Goal: Task Accomplishment & Management: Complete application form

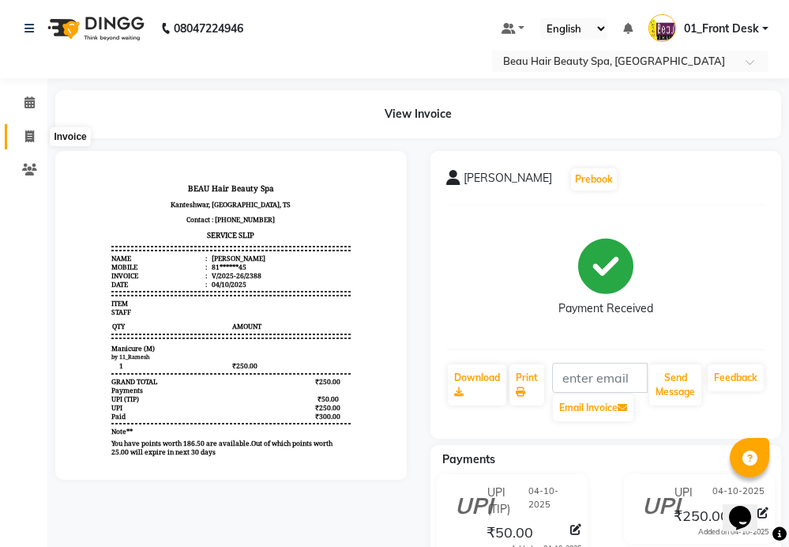
click at [31, 141] on icon at bounding box center [29, 136] width 9 height 12
select select "service"
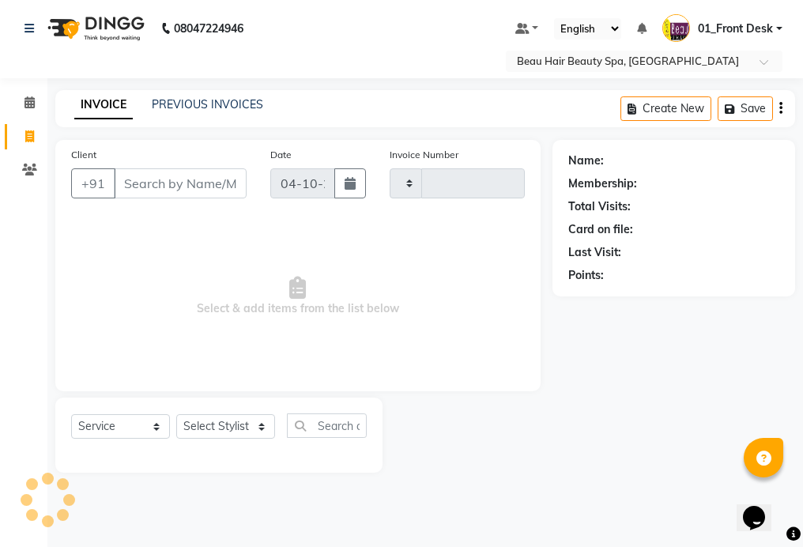
type input "2389"
select select "3470"
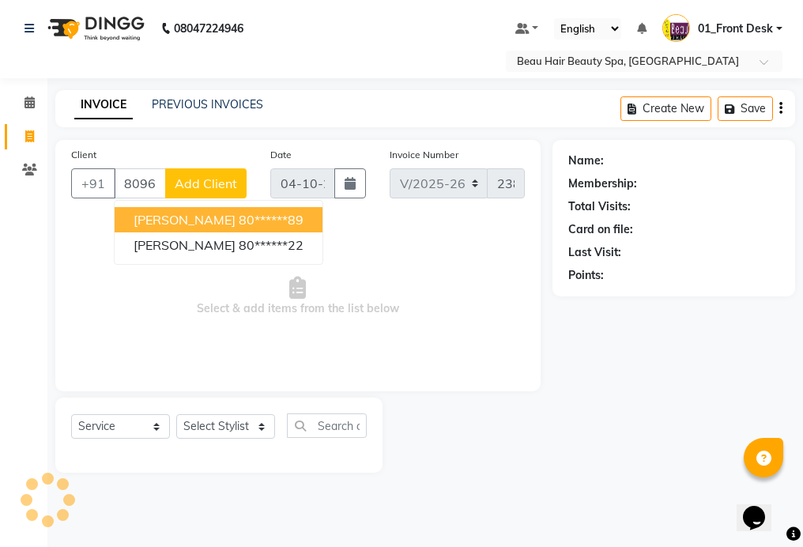
click at [292, 220] on button "[PERSON_NAME] 80******89" at bounding box center [219, 219] width 208 height 25
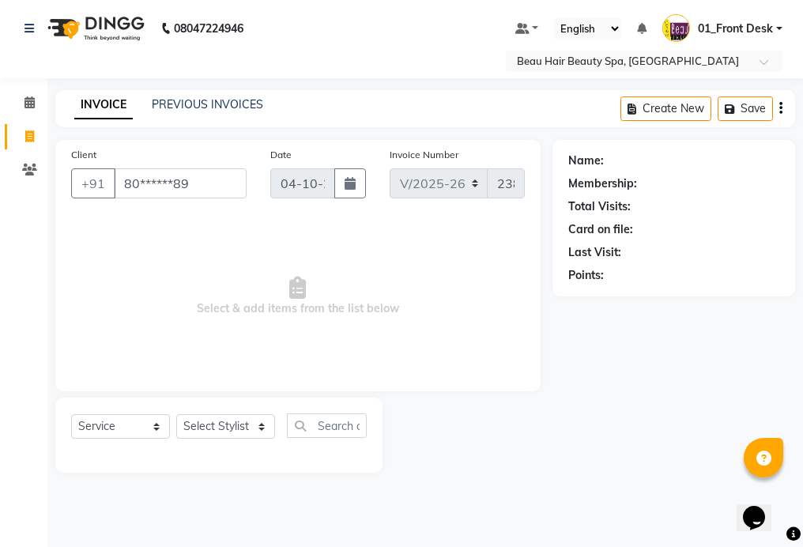
type input "80******89"
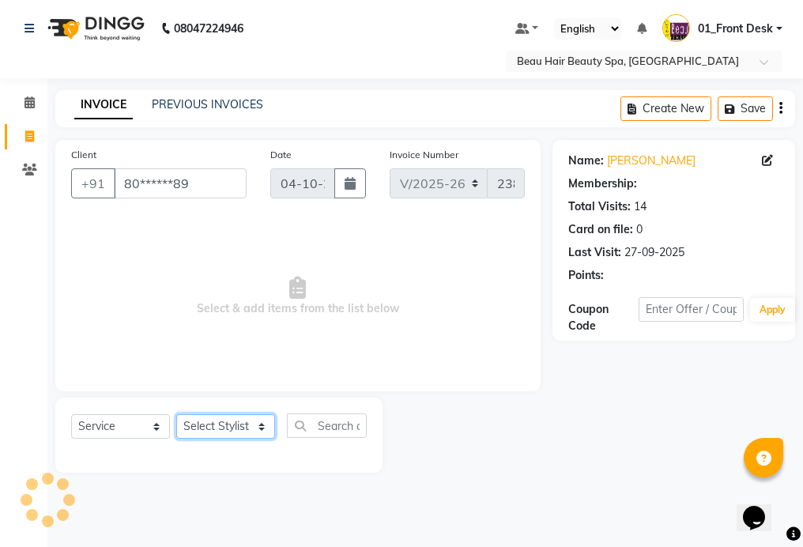
click at [220, 424] on select "Select Stylist 01_Front Desk 04_Lavanya 07_Manjushree 11_Ramesh 15_Adrish 26_Sr…" at bounding box center [225, 426] width 99 height 24
select select "1: Object"
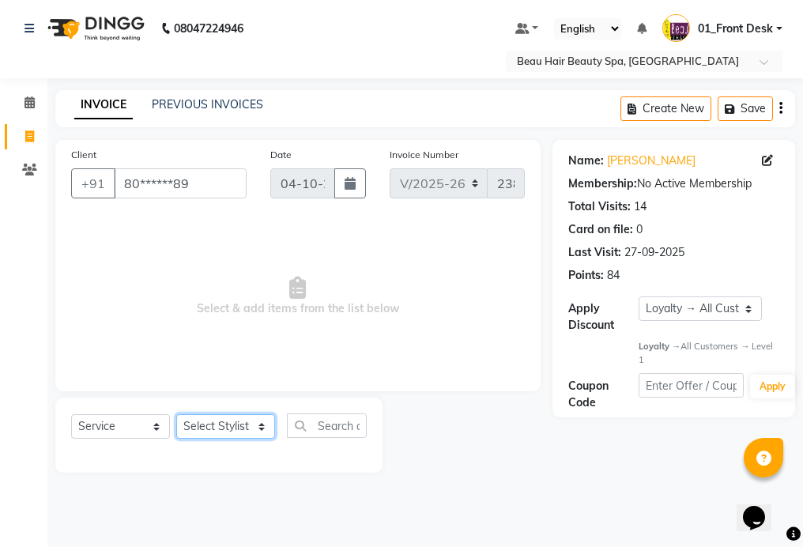
select select "15615"
click at [176, 414] on select "Select Stylist 01_Front Desk 04_Lavanya 07_Manjushree 11_Ramesh 15_Adrish 26_Sr…" at bounding box center [225, 426] width 99 height 24
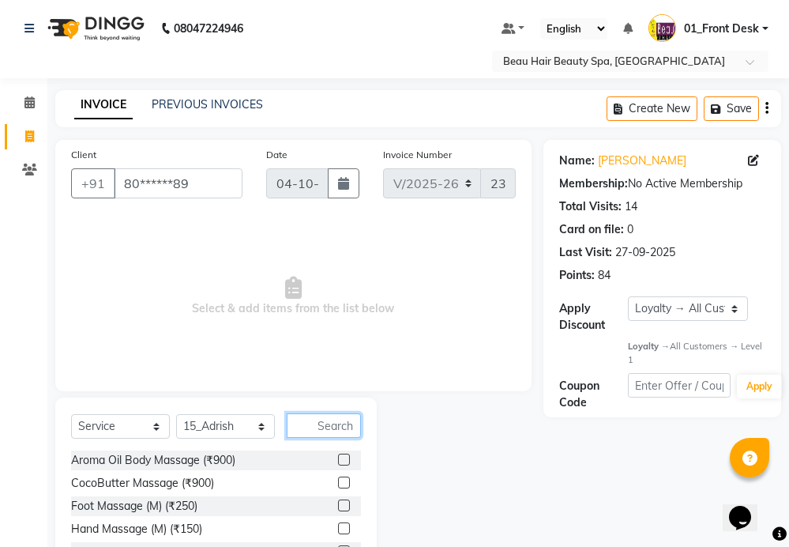
click at [346, 427] on input "text" at bounding box center [324, 425] width 74 height 24
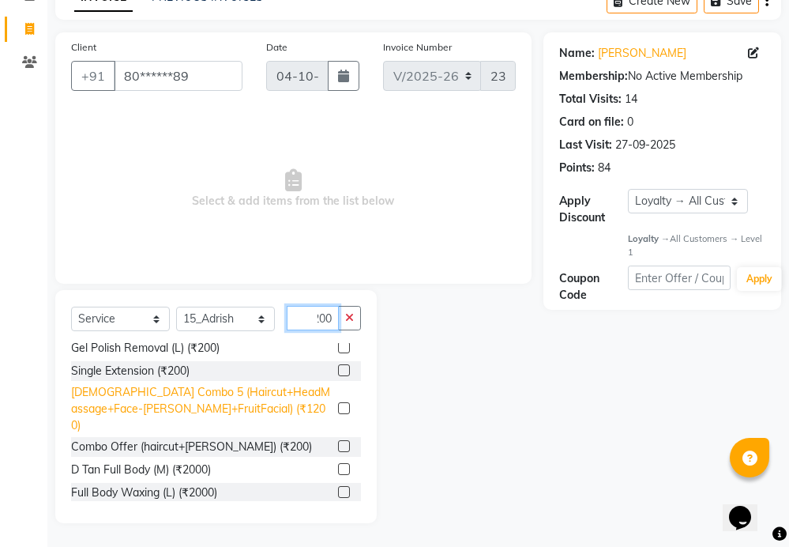
scroll to position [316, 0]
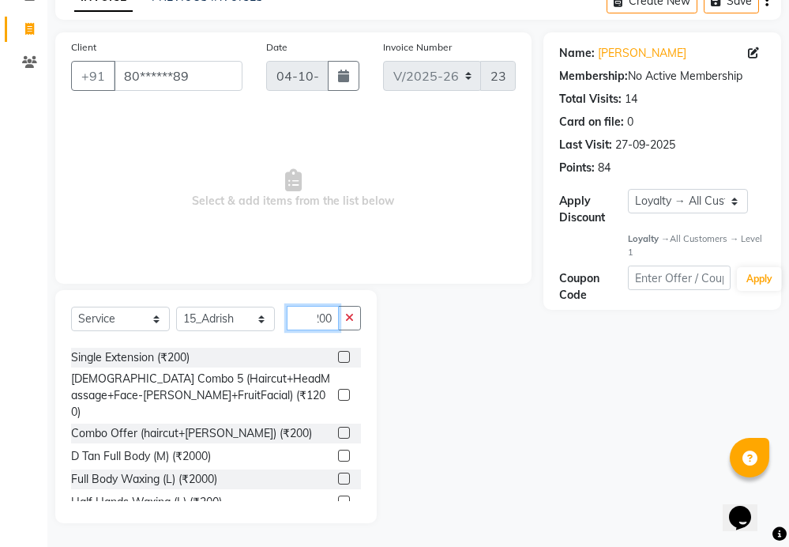
type input "200"
click at [338, 427] on label at bounding box center [344, 433] width 12 height 12
click at [338, 428] on input "checkbox" at bounding box center [343, 433] width 10 height 10
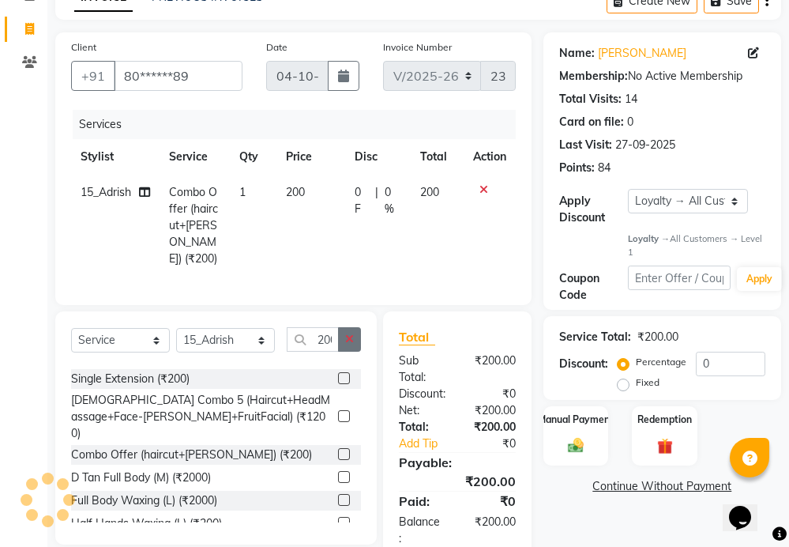
checkbox input "false"
click at [351, 338] on icon "button" at bounding box center [349, 338] width 9 height 11
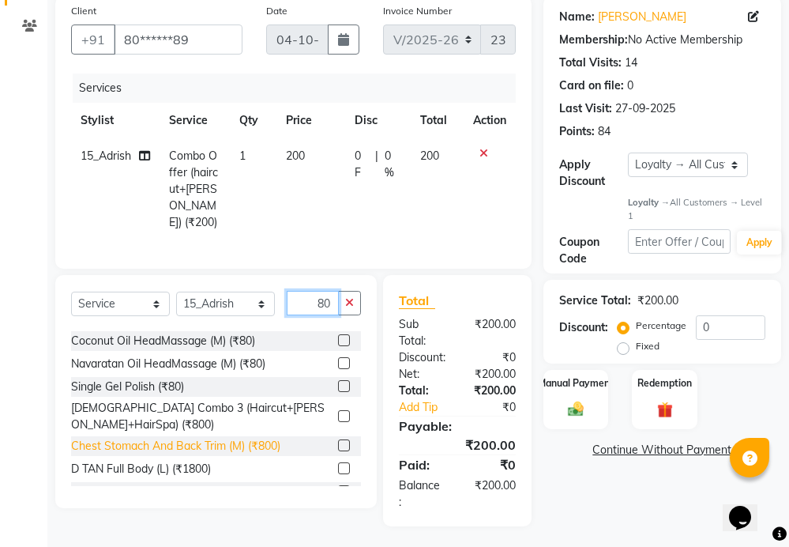
scroll to position [153, 0]
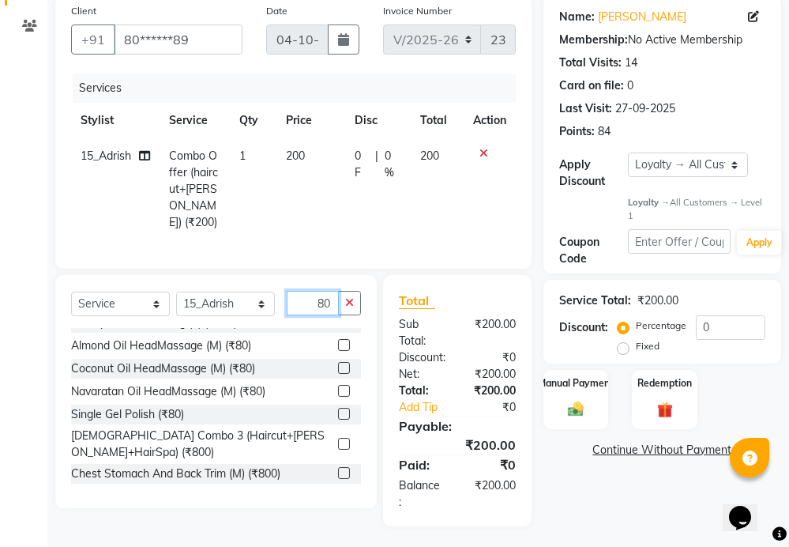
type input "80"
click at [338, 385] on label at bounding box center [344, 391] width 12 height 12
click at [338, 386] on input "checkbox" at bounding box center [343, 391] width 10 height 10
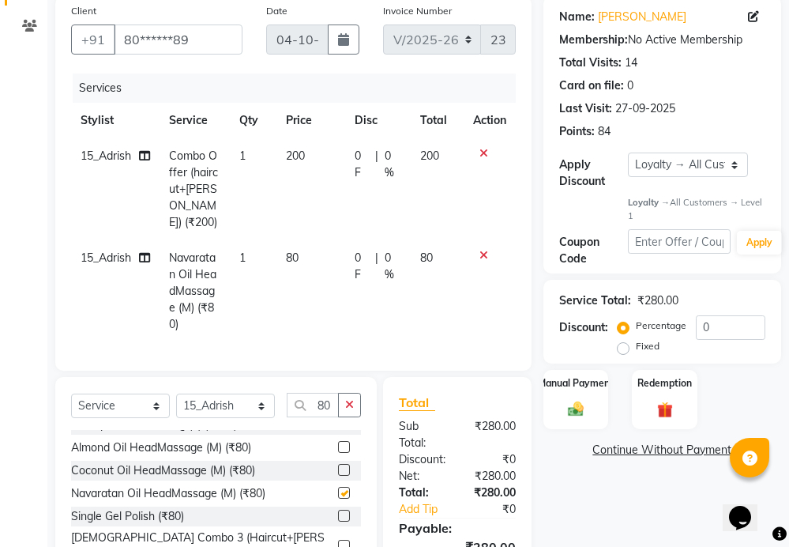
checkbox input "false"
click at [347, 399] on icon "button" at bounding box center [349, 404] width 9 height 11
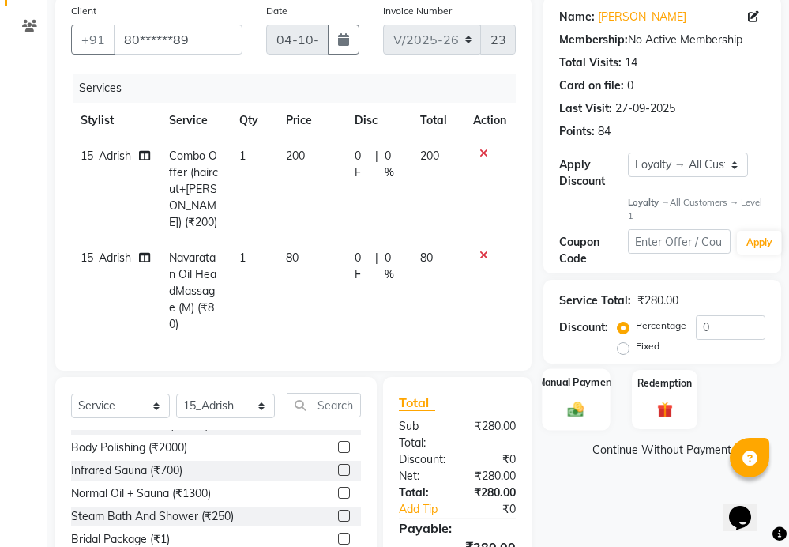
click at [563, 394] on div "Manual Payment" at bounding box center [576, 400] width 68 height 62
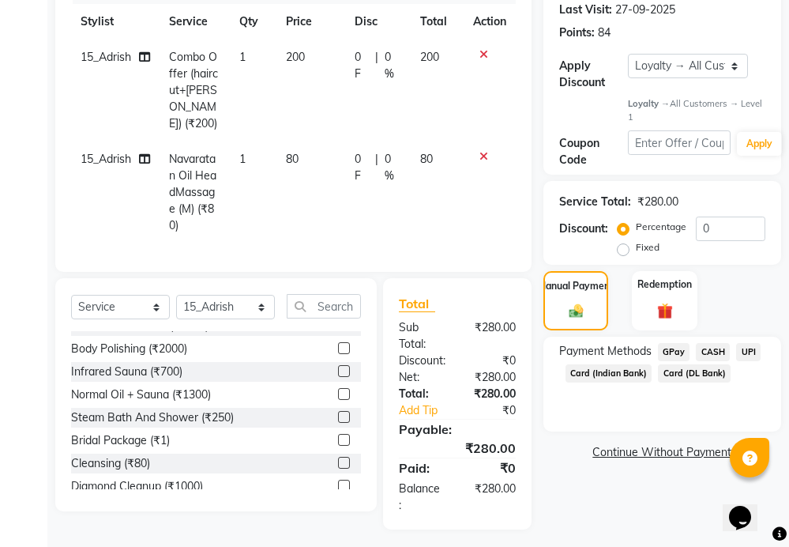
scroll to position [246, 0]
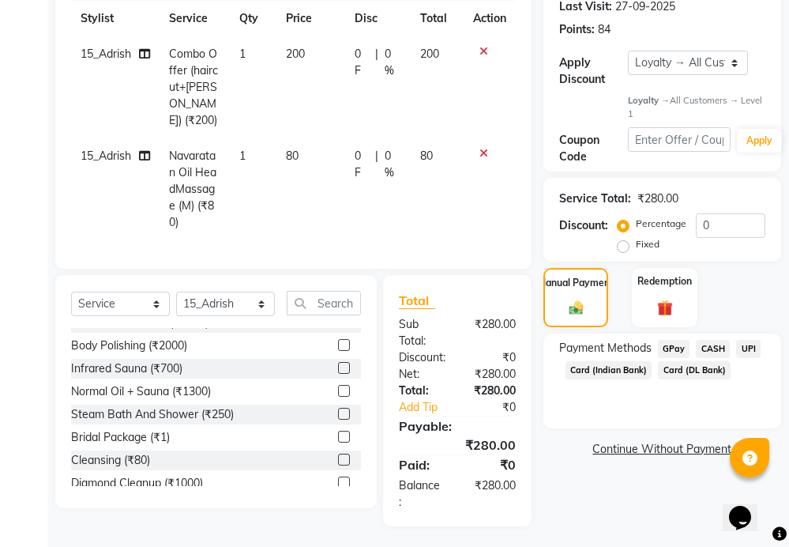
click at [748, 349] on span "UPI" at bounding box center [748, 349] width 24 height 18
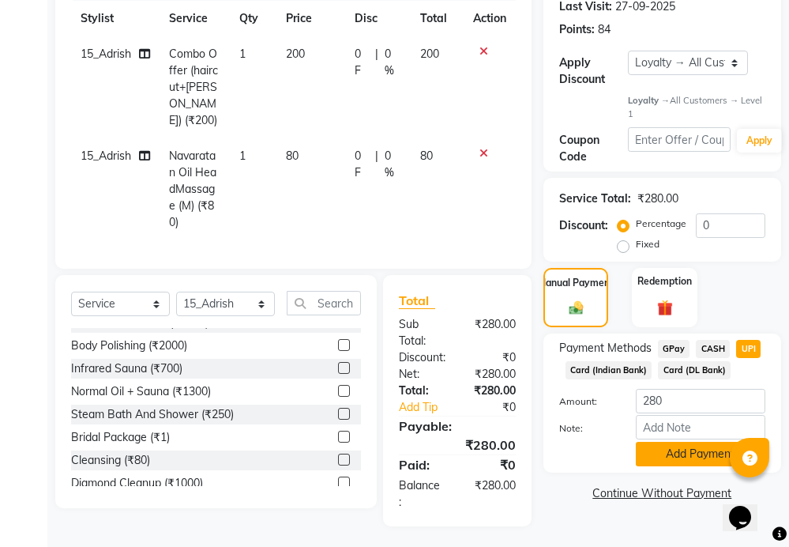
click at [669, 458] on button "Add Payment" at bounding box center [701, 454] width 130 height 24
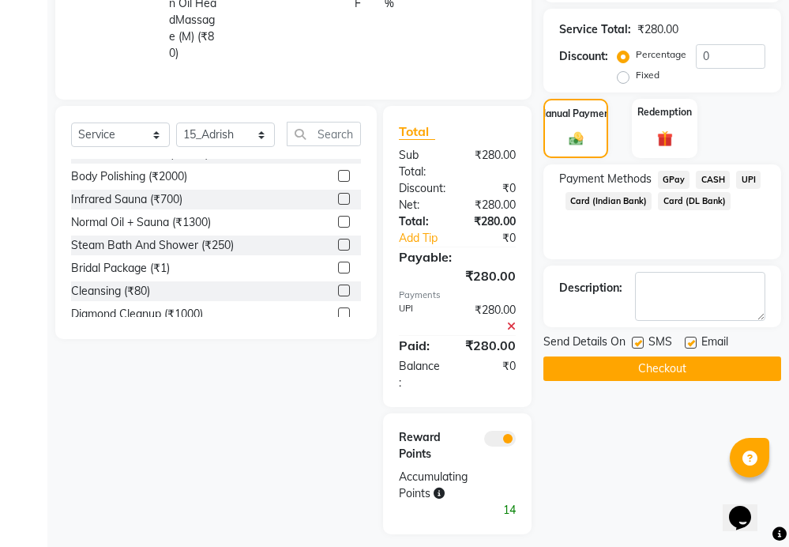
scroll to position [423, 0]
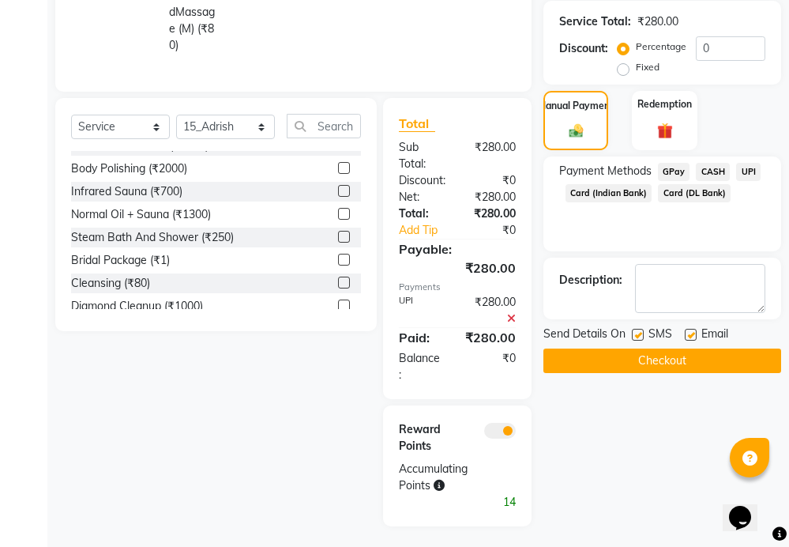
click at [672, 356] on button "Checkout" at bounding box center [663, 360] width 238 height 24
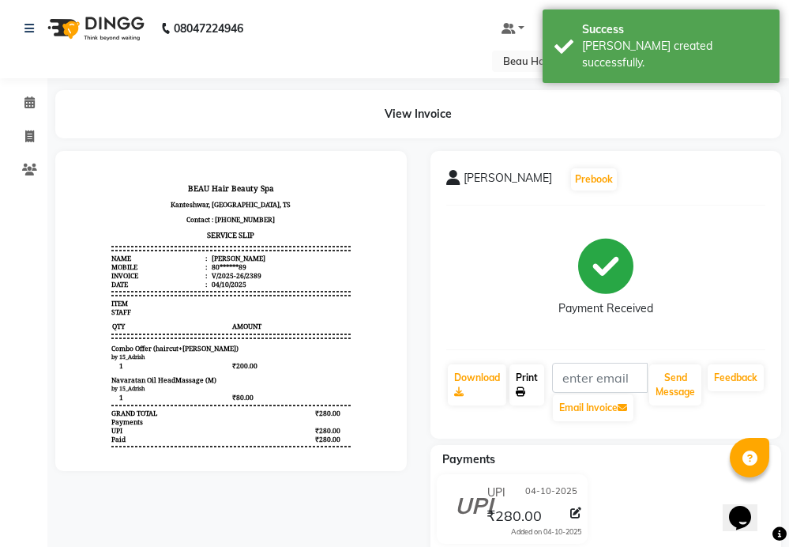
click at [525, 384] on link "Print" at bounding box center [527, 384] width 35 height 41
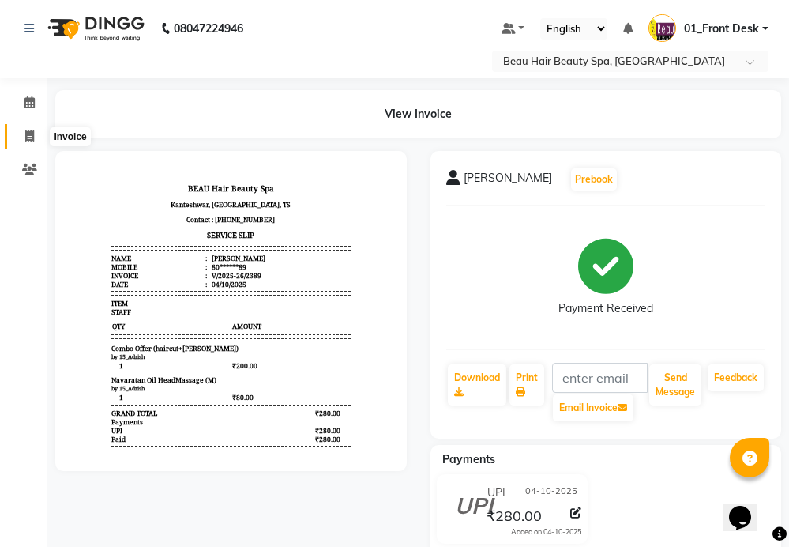
click at [32, 137] on icon at bounding box center [29, 136] width 9 height 12
select select "service"
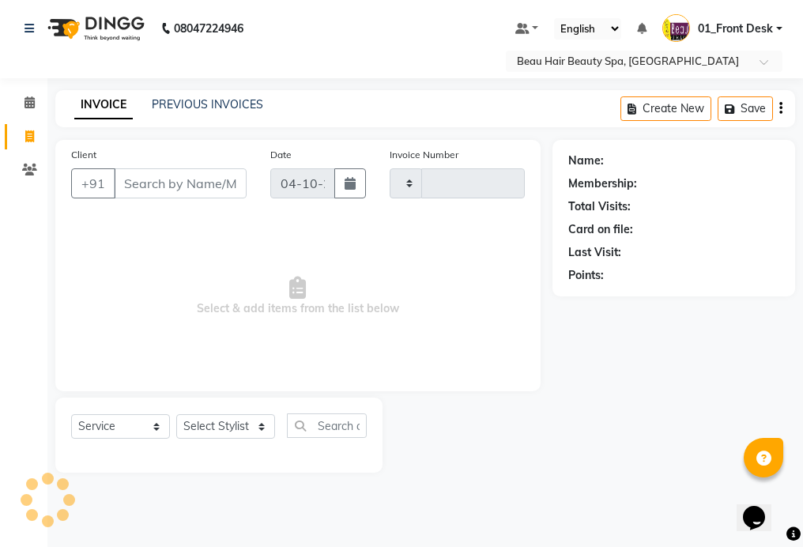
type input "2390"
select select "3470"
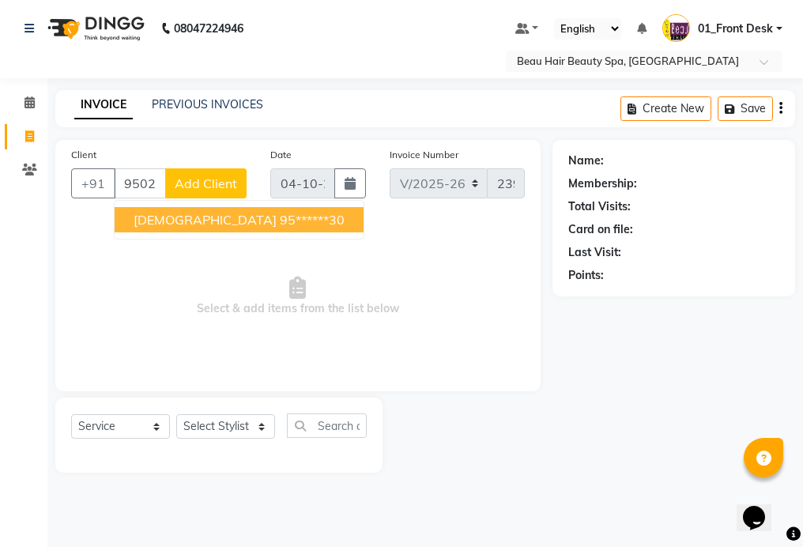
click at [246, 228] on button "SHIVA 95******30" at bounding box center [239, 219] width 249 height 25
type input "95******30"
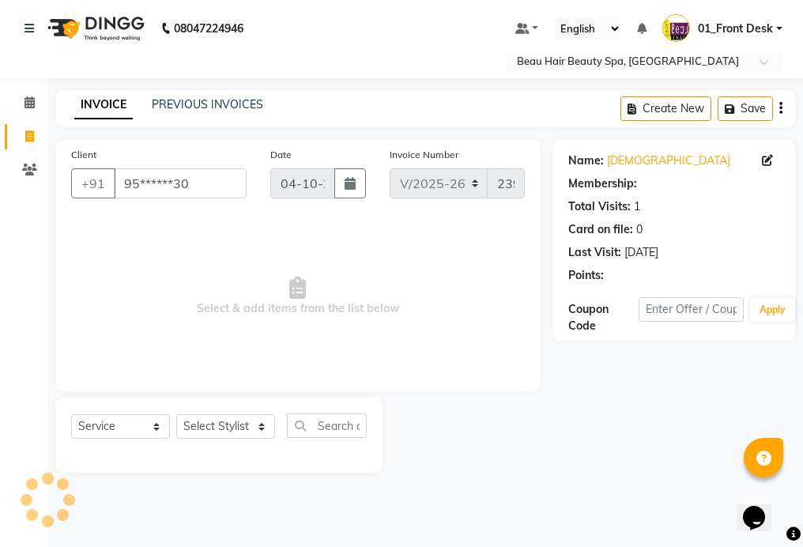
select select "1: Object"
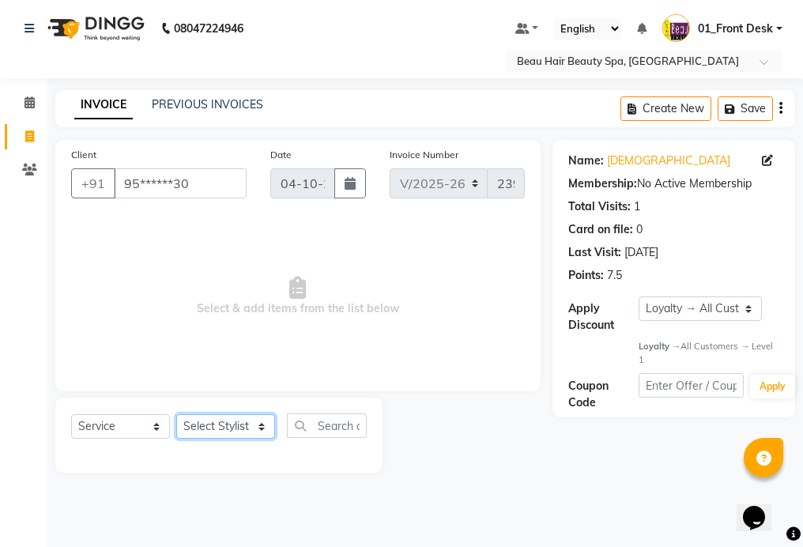
click at [213, 431] on select "Select Stylist 01_Front Desk 04_Lavanya 07_Manjushree 11_Ramesh 15_Adrish 26_Sr…" at bounding box center [225, 426] width 99 height 24
select select "15614"
click at [176, 414] on select "Select Stylist 01_Front Desk 04_Lavanya 07_Manjushree 11_Ramesh 15_Adrish 26_Sr…" at bounding box center [225, 426] width 99 height 24
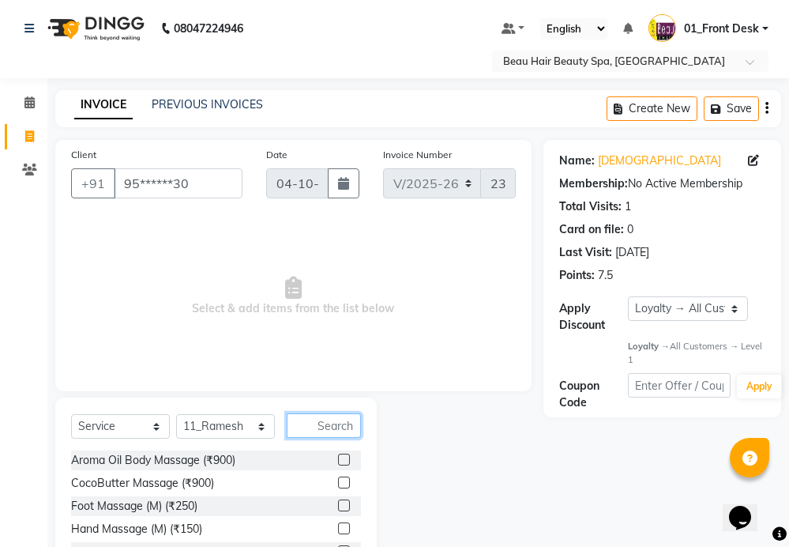
click at [339, 427] on input "text" at bounding box center [324, 425] width 74 height 24
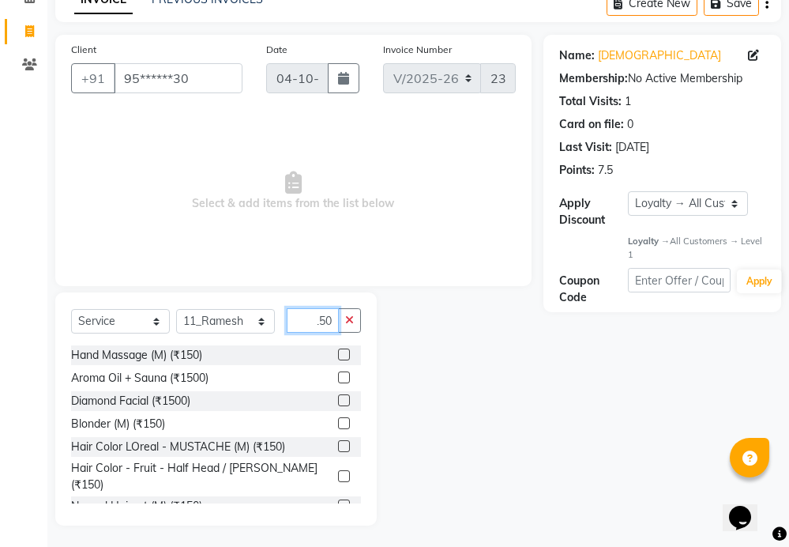
scroll to position [107, 0]
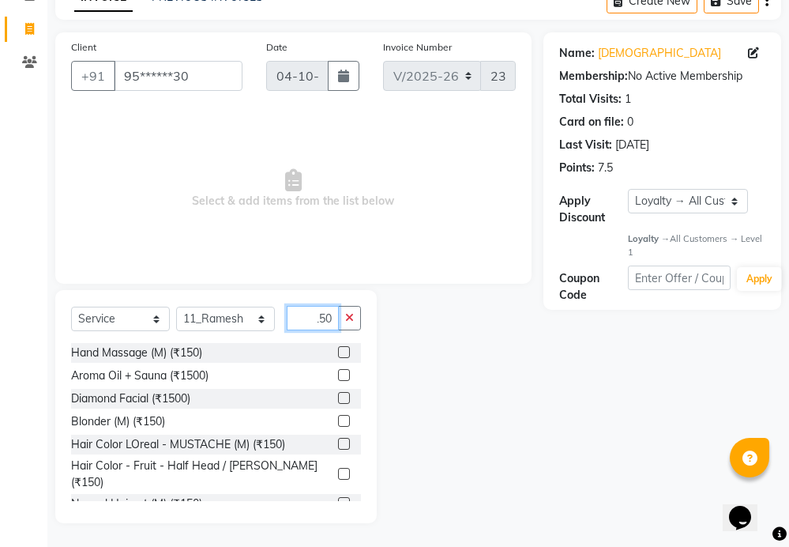
type input "150"
click at [338, 497] on label at bounding box center [344, 503] width 12 height 12
click at [338, 499] on input "checkbox" at bounding box center [343, 504] width 10 height 10
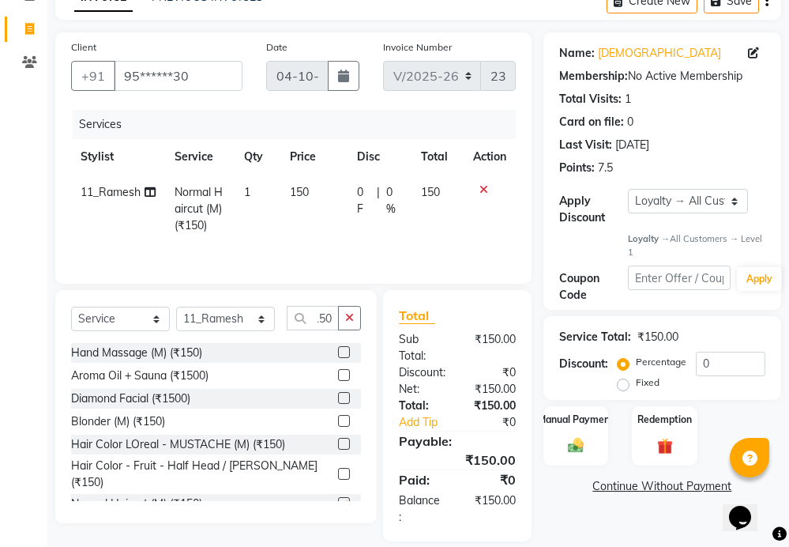
scroll to position [0, 0]
checkbox input "false"
click at [348, 322] on icon "button" at bounding box center [349, 317] width 9 height 11
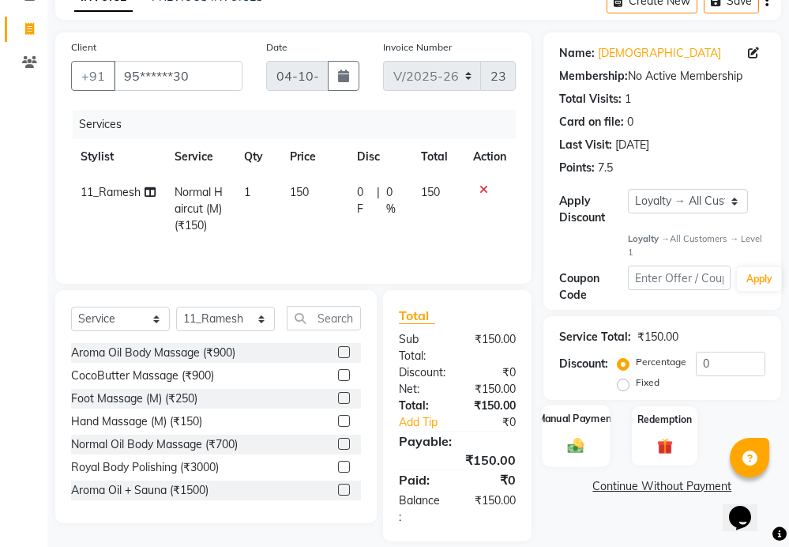
click at [555, 432] on div "Manual Payment" at bounding box center [576, 436] width 68 height 62
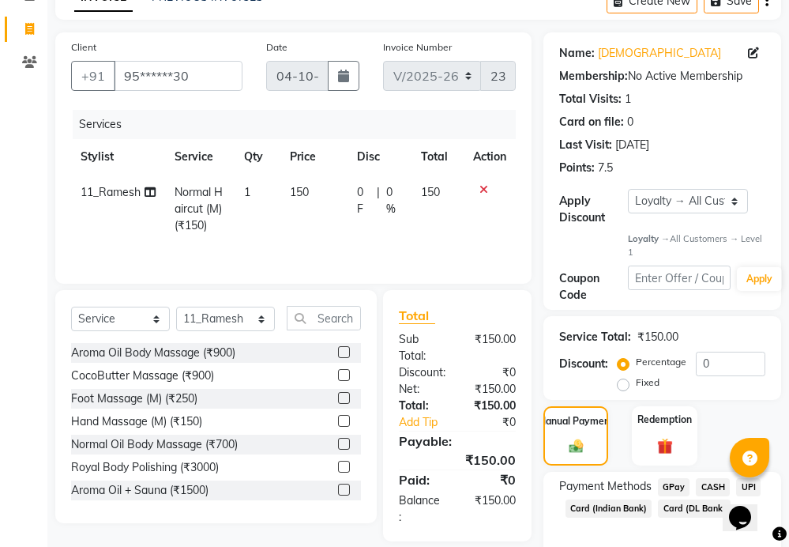
scroll to position [183, 0]
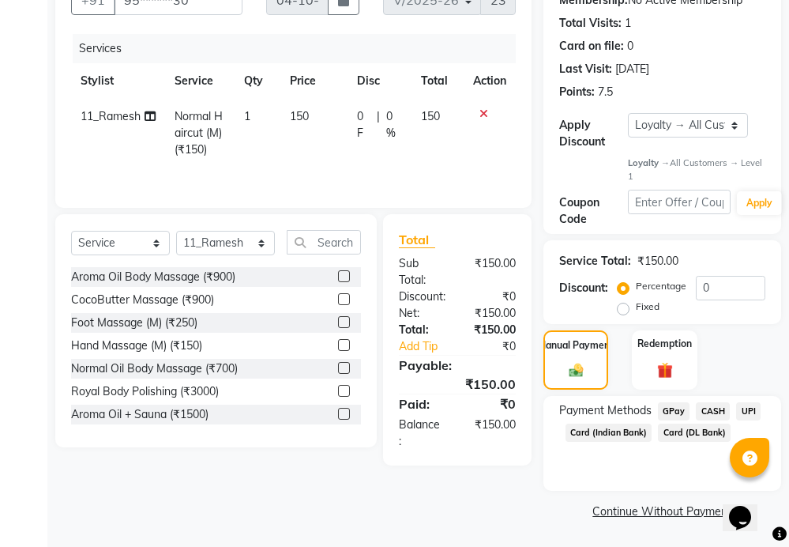
click at [717, 412] on span "CASH" at bounding box center [713, 411] width 34 height 18
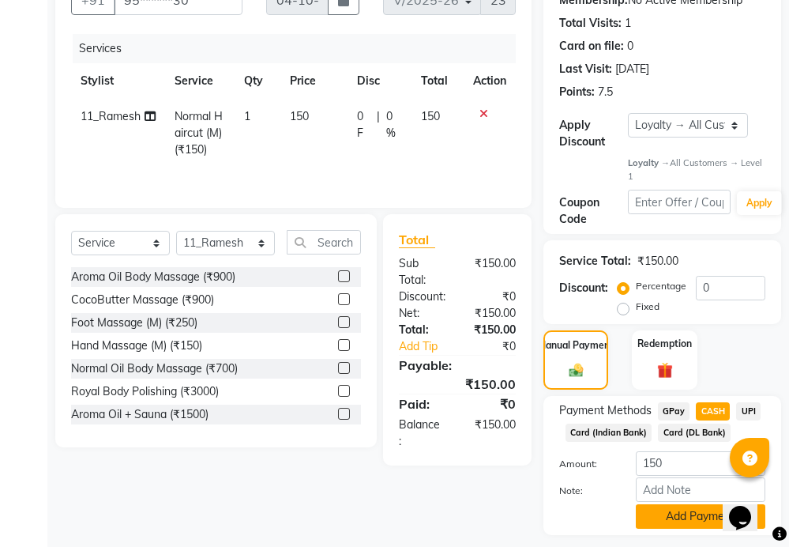
click at [694, 519] on button "Add Payment" at bounding box center [701, 516] width 130 height 24
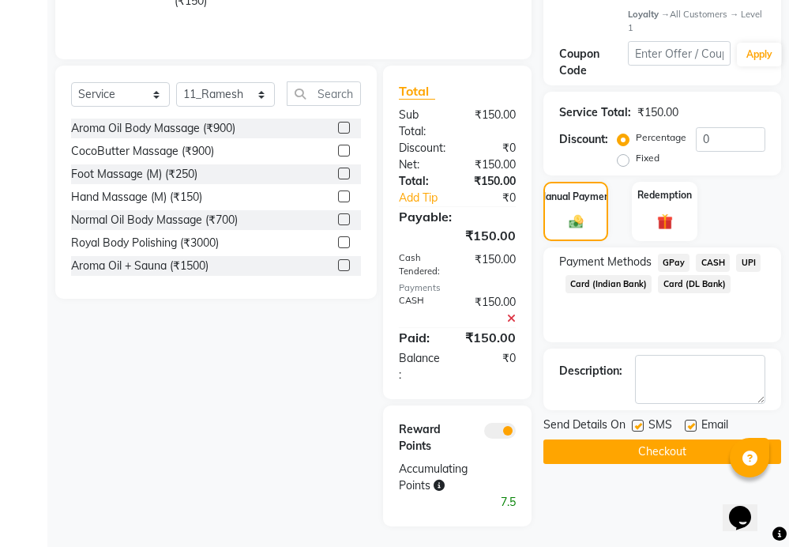
scroll to position [337, 0]
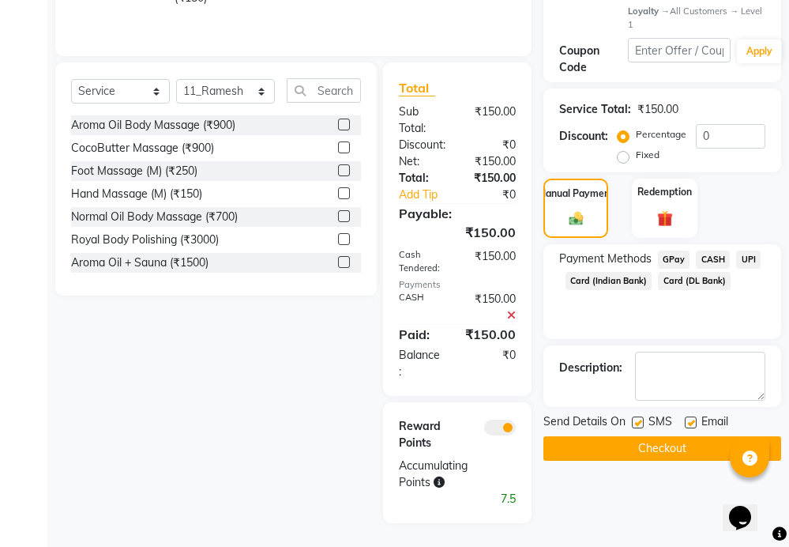
click at [683, 445] on button "Checkout" at bounding box center [663, 448] width 238 height 24
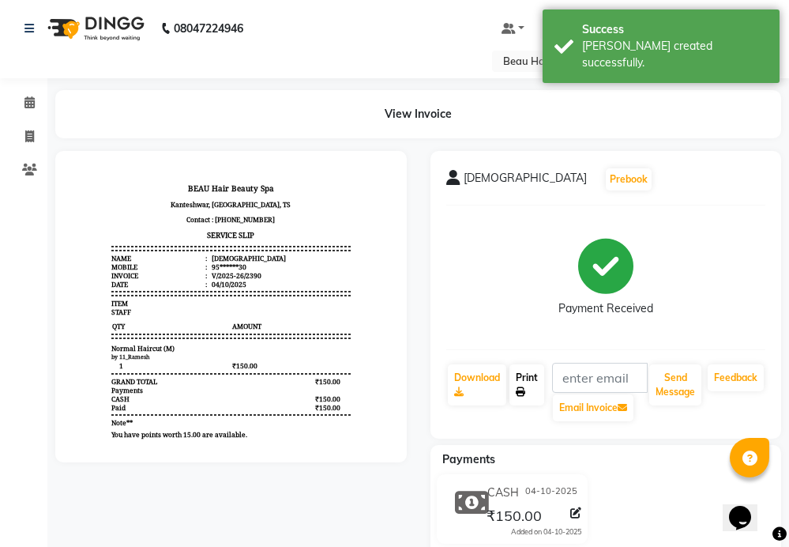
click at [526, 383] on link "Print" at bounding box center [527, 384] width 35 height 41
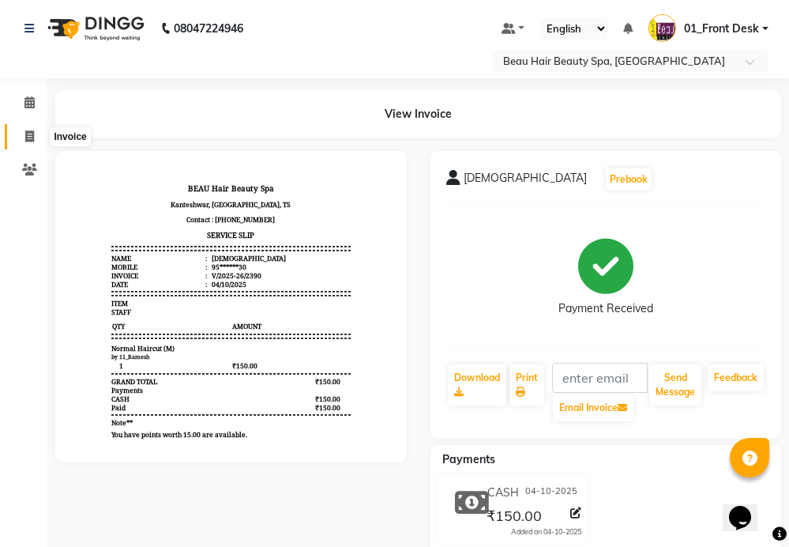
click at [36, 138] on span at bounding box center [30, 137] width 28 height 18
select select "service"
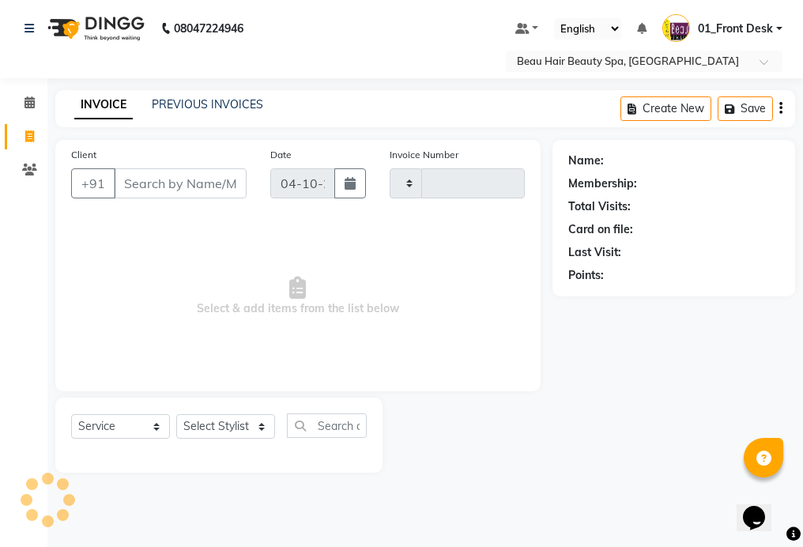
type input "2391"
select select "3470"
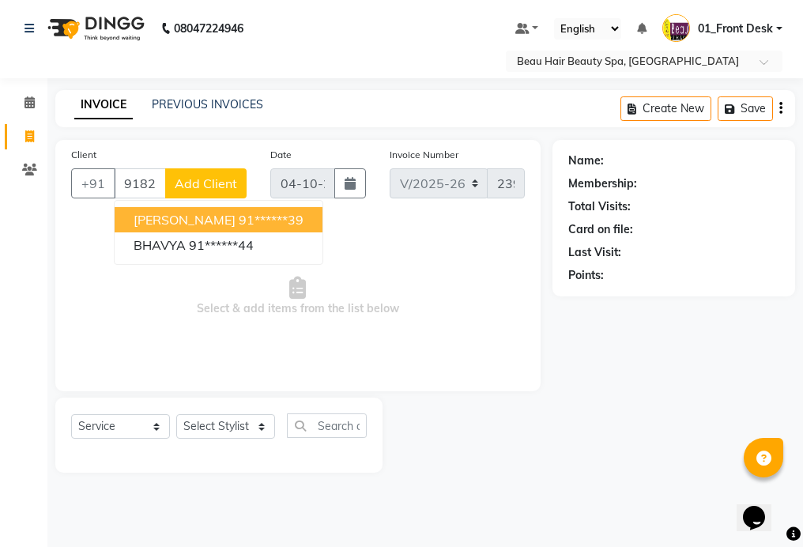
click at [280, 225] on button "[PERSON_NAME] 91******39" at bounding box center [219, 219] width 208 height 25
type input "91******39"
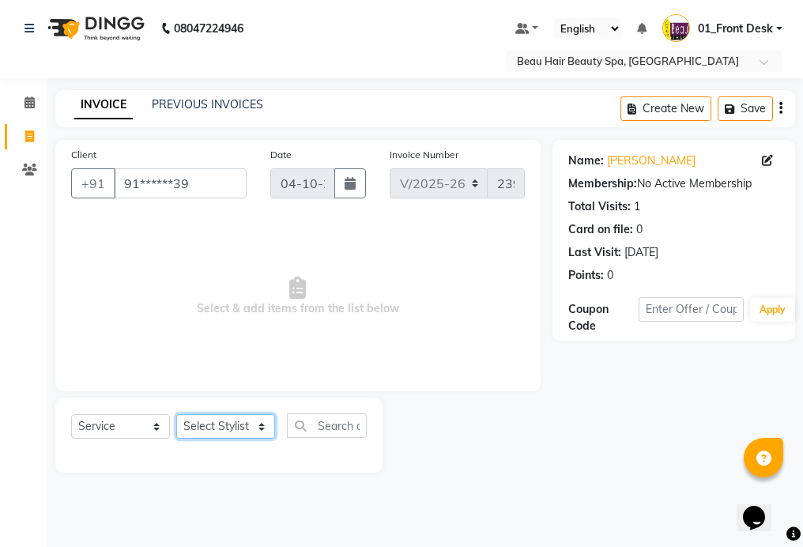
click at [225, 431] on select "Select Stylist 01_Front Desk 04_Lavanya 07_Manjushree 11_Ramesh 15_Adrish 26_Sr…" at bounding box center [225, 426] width 99 height 24
select select "15615"
click at [176, 414] on select "Select Stylist 01_Front Desk 04_Lavanya 07_Manjushree 11_Ramesh 15_Adrish 26_Sr…" at bounding box center [225, 426] width 99 height 24
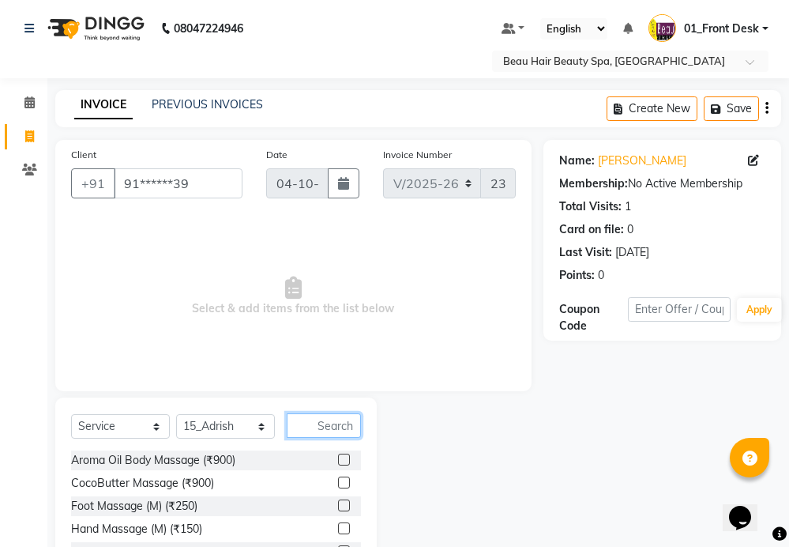
click at [333, 420] on input "text" at bounding box center [324, 425] width 74 height 24
type input "4"
type input "700"
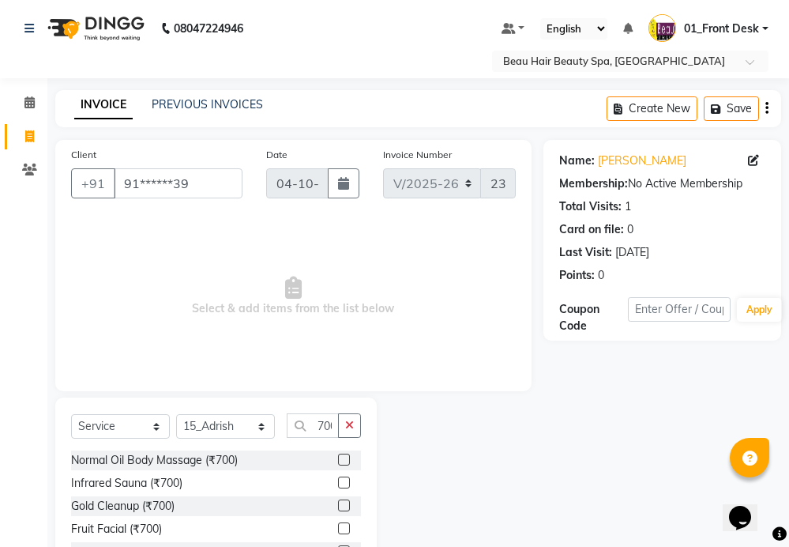
click at [338, 458] on label at bounding box center [344, 460] width 12 height 12
click at [338, 458] on input "checkbox" at bounding box center [343, 460] width 10 height 10
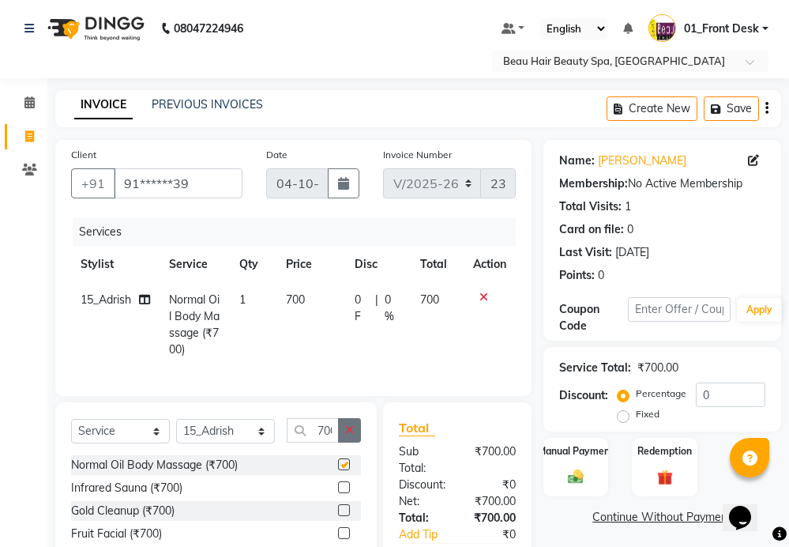
checkbox input "false"
click at [349, 435] on icon "button" at bounding box center [349, 429] width 9 height 11
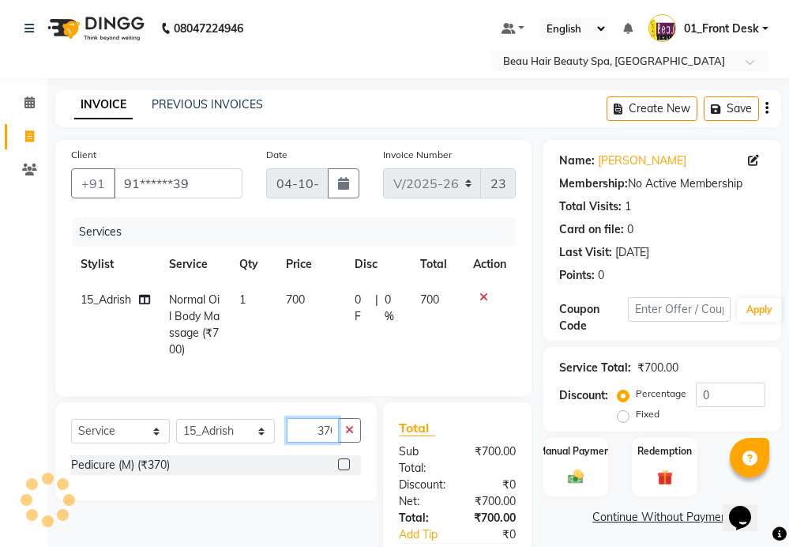
scroll to position [0, 5]
type input "370"
click at [344, 470] on label at bounding box center [344, 464] width 12 height 12
click at [344, 470] on input "checkbox" at bounding box center [343, 465] width 10 height 10
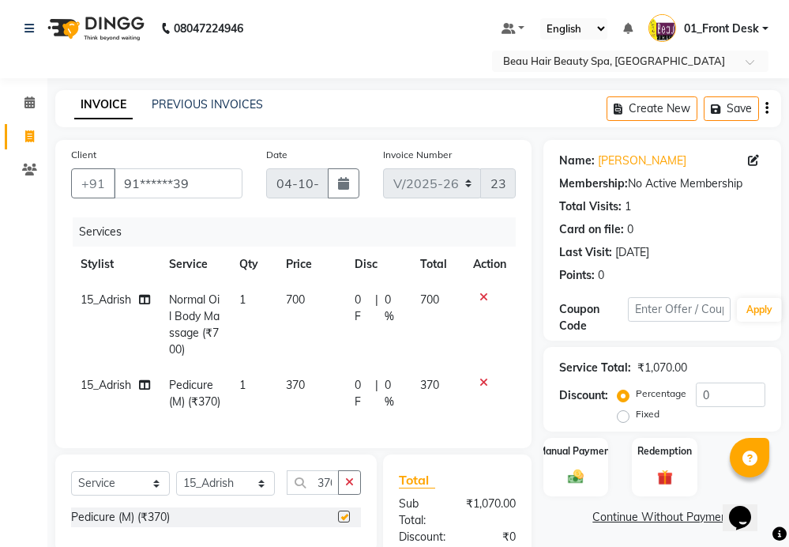
checkbox input "false"
click at [352, 488] on icon "button" at bounding box center [349, 482] width 9 height 11
click at [574, 452] on label "Manual Payment" at bounding box center [576, 450] width 79 height 15
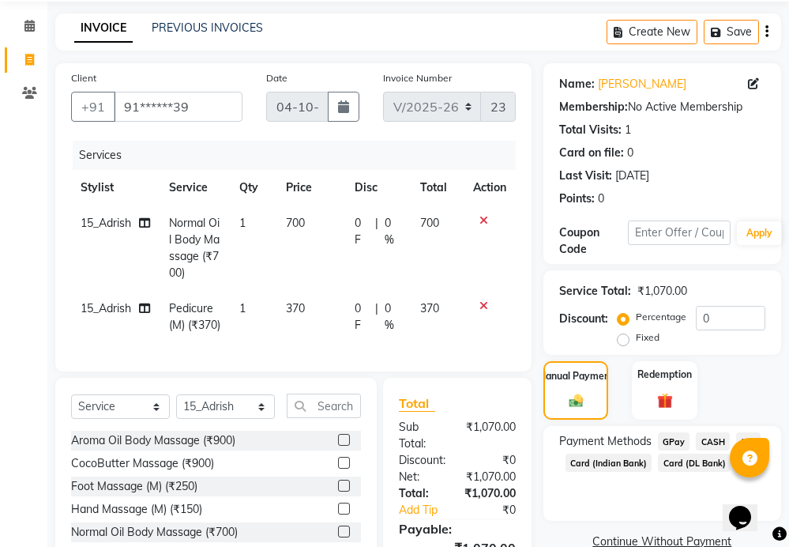
scroll to position [196, 0]
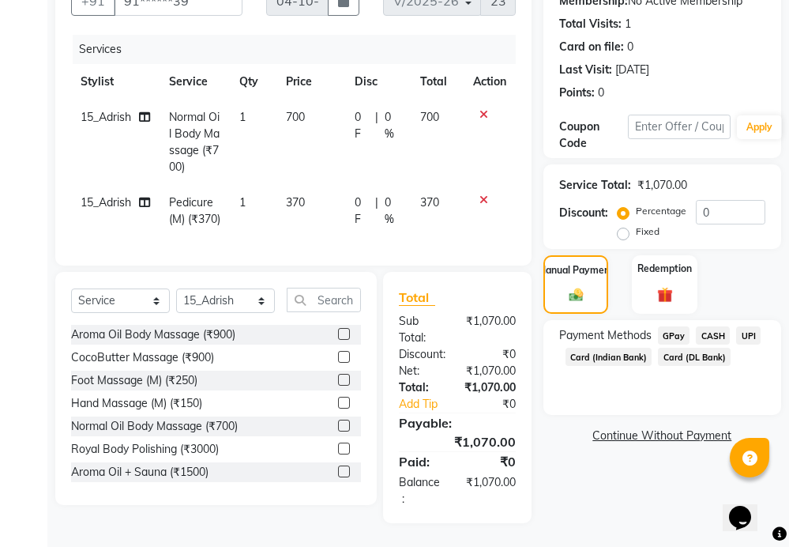
click at [748, 326] on span "UPI" at bounding box center [748, 335] width 24 height 18
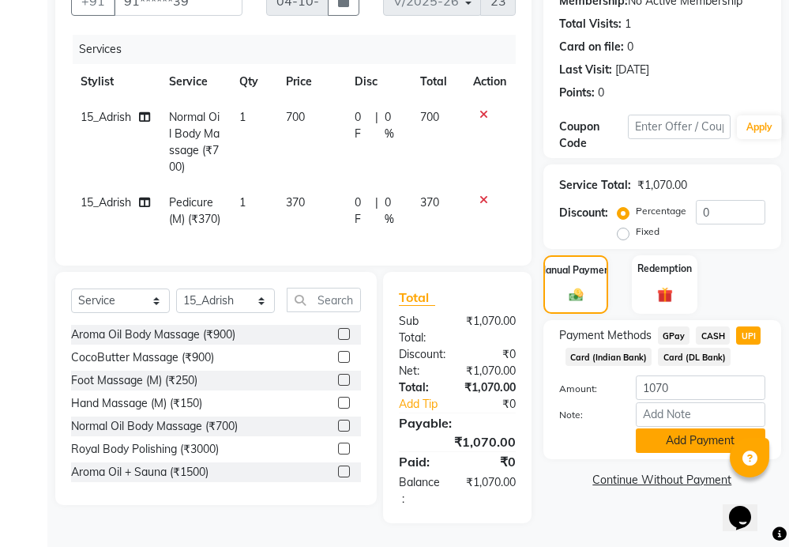
click at [676, 428] on button "Add Payment" at bounding box center [701, 440] width 130 height 24
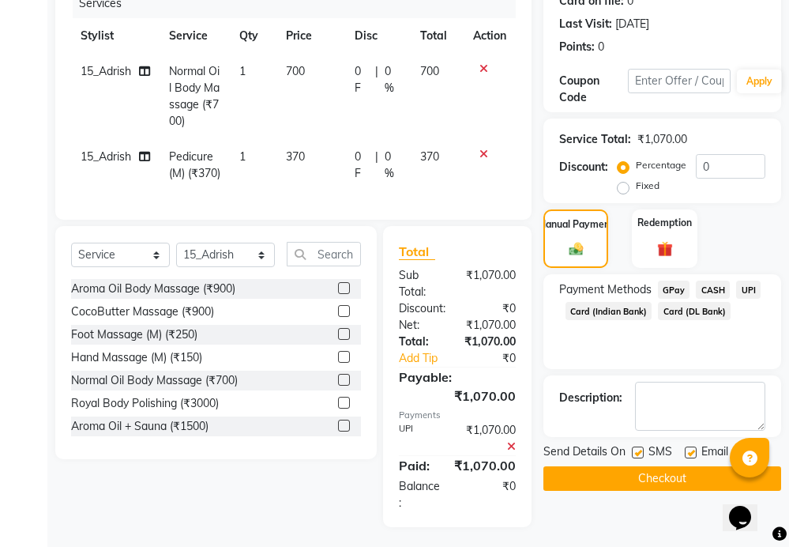
scroll to position [246, 0]
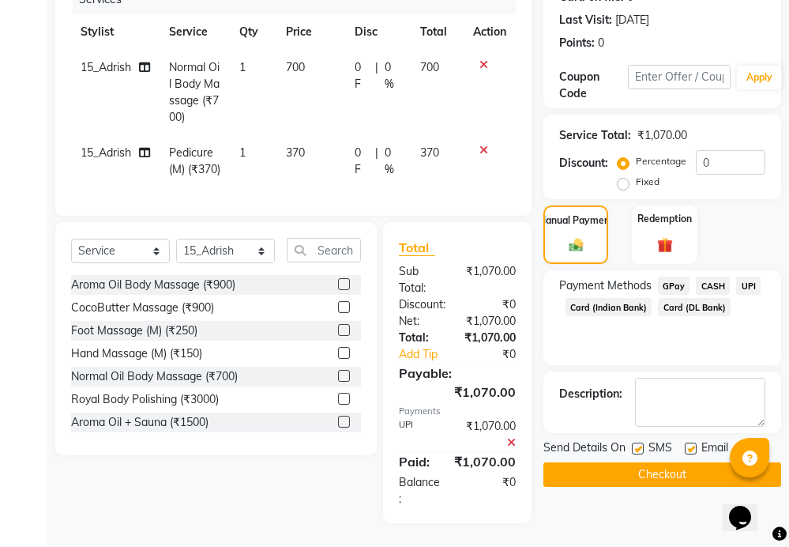
click at [657, 462] on button "Checkout" at bounding box center [663, 474] width 238 height 24
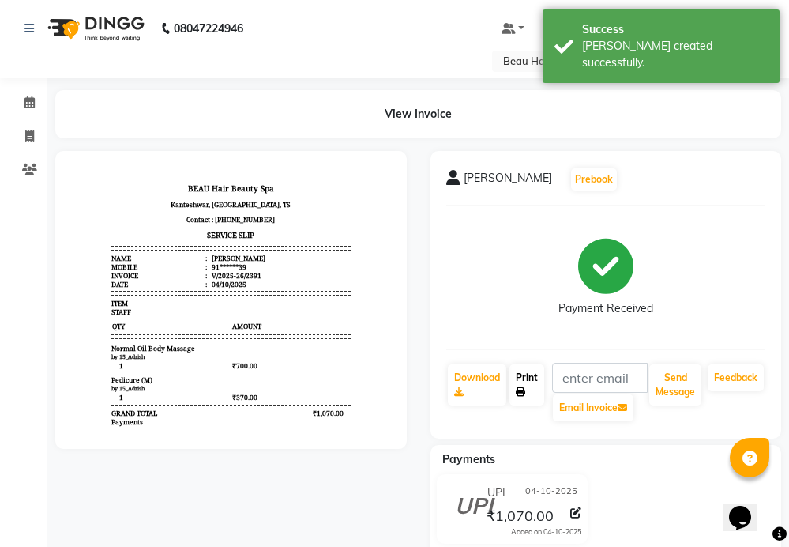
click at [531, 389] on link "Print" at bounding box center [527, 384] width 35 height 41
